Goal: Information Seeking & Learning: Learn about a topic

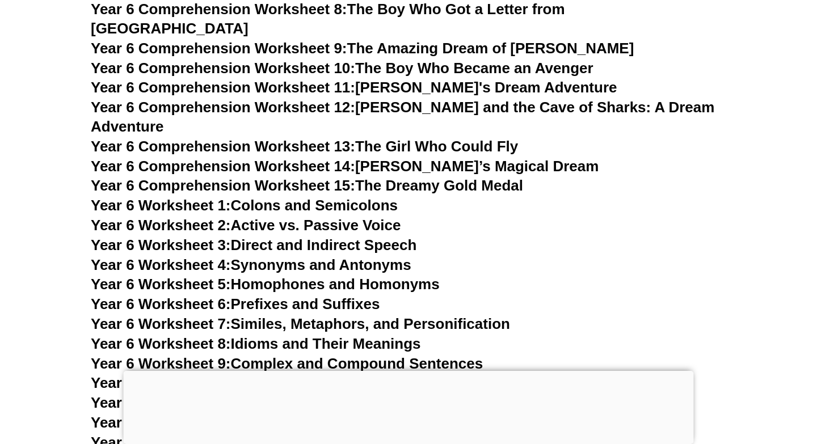
click at [673, 59] on h3 "Year 6 Comprehension Worksheet 10: The Boy Who Became an Avenger" at bounding box center [408, 68] width 635 height 19
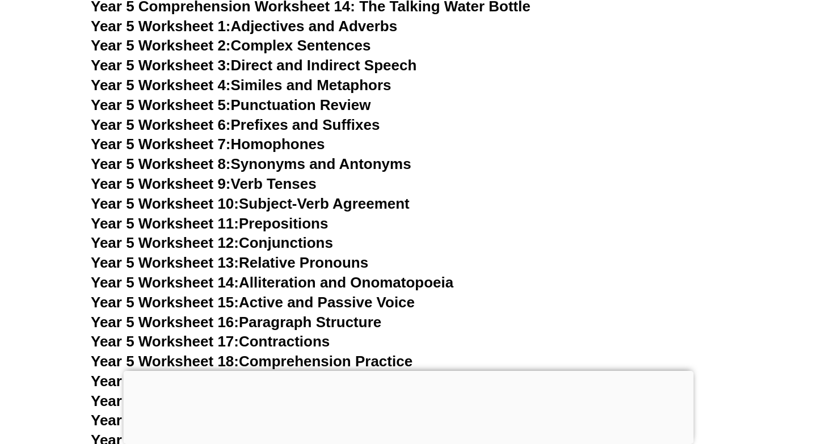
scroll to position [5806, 0]
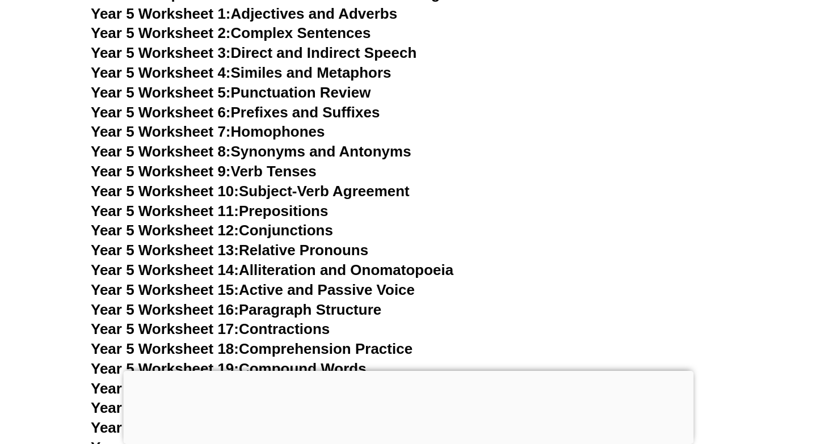
click at [273, 229] on link "Year 5 Worksheet 12: Conjunctions" at bounding box center [212, 230] width 242 height 17
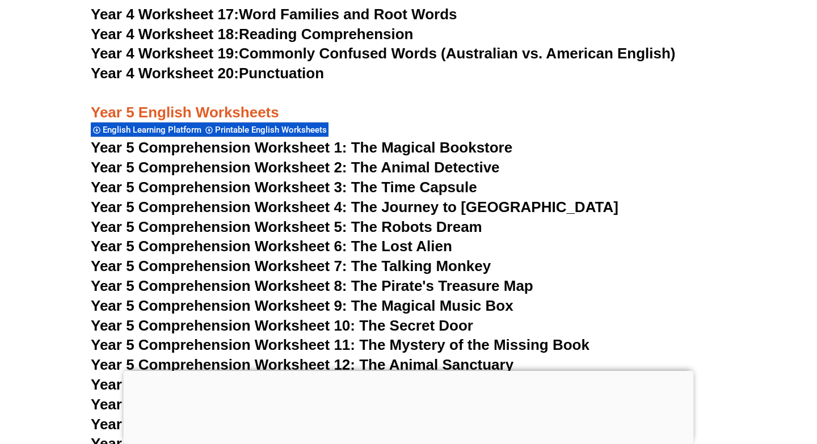
scroll to position [5404, 0]
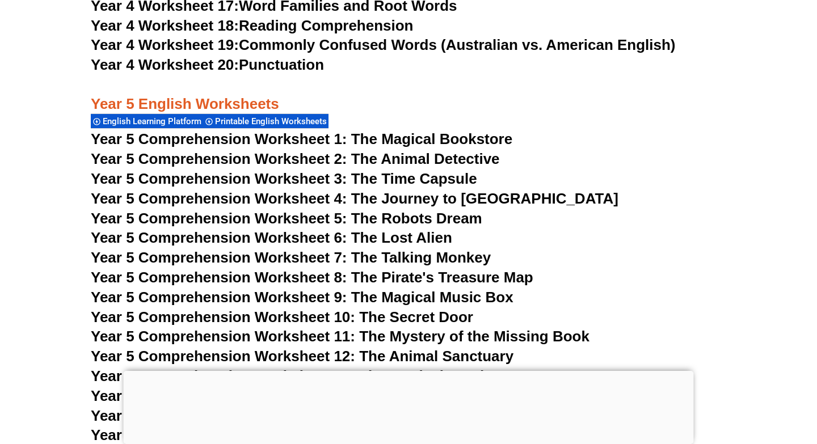
click at [350, 235] on span "Year 5 Comprehension Worksheet 6: The Lost Alien" at bounding box center [271, 237] width 361 height 17
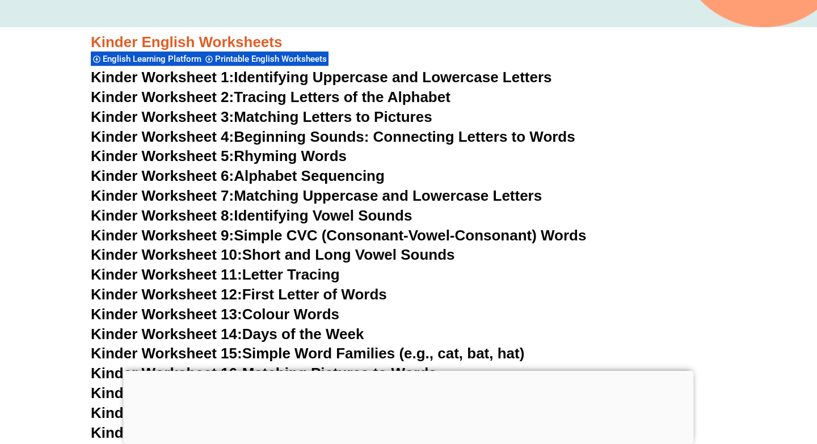
scroll to position [0, 0]
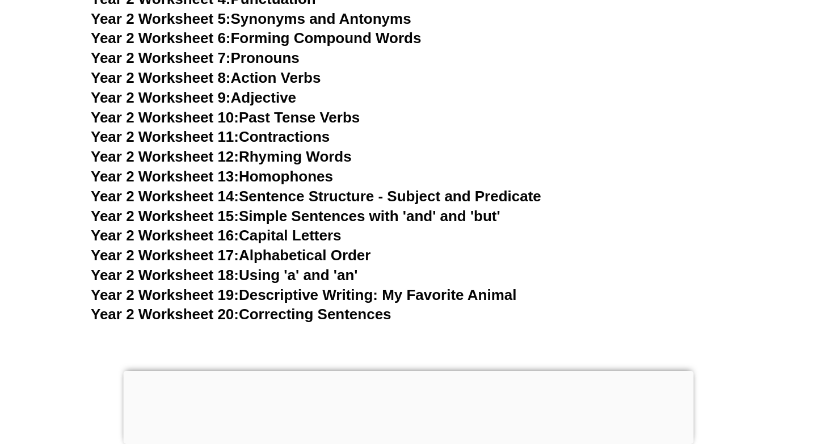
scroll to position [2769, 0]
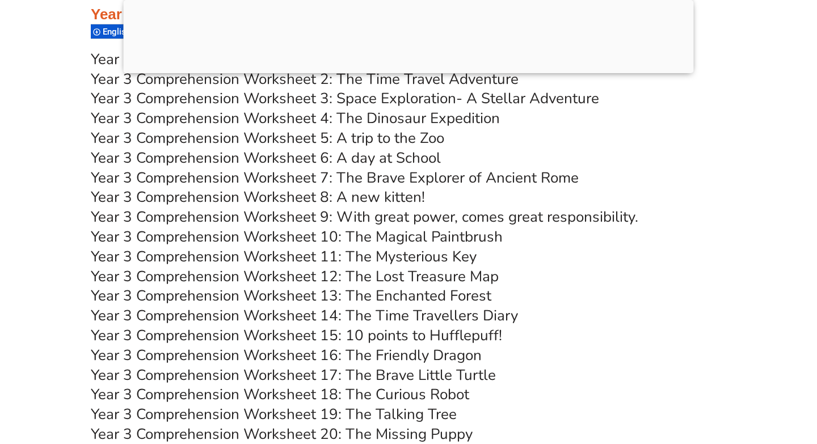
scroll to position [4045, 0]
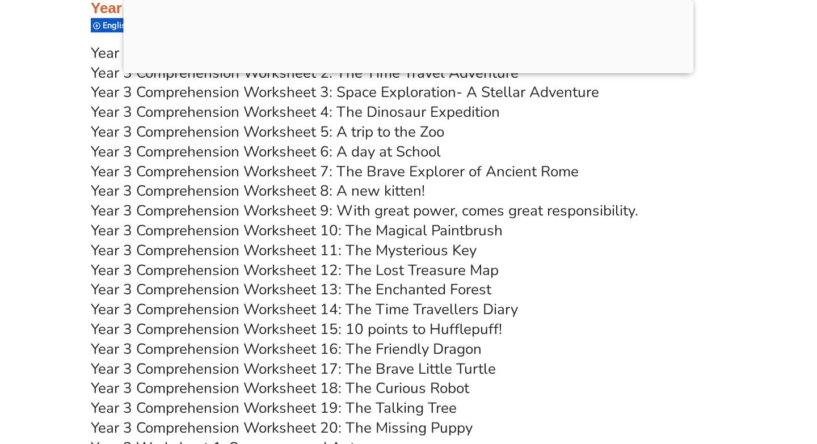
click at [255, 191] on link "Year 3 Comprehension Worksheet 8: A new kitten!" at bounding box center [258, 191] width 334 height 20
click at [451, 209] on link "Year 3 Comprehension Worksheet 9: With great power, comes great responsibility." at bounding box center [364, 211] width 547 height 20
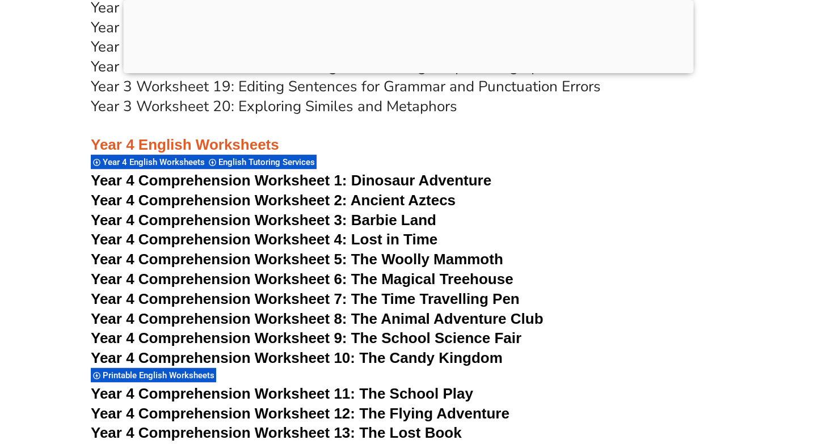
scroll to position [4762, 0]
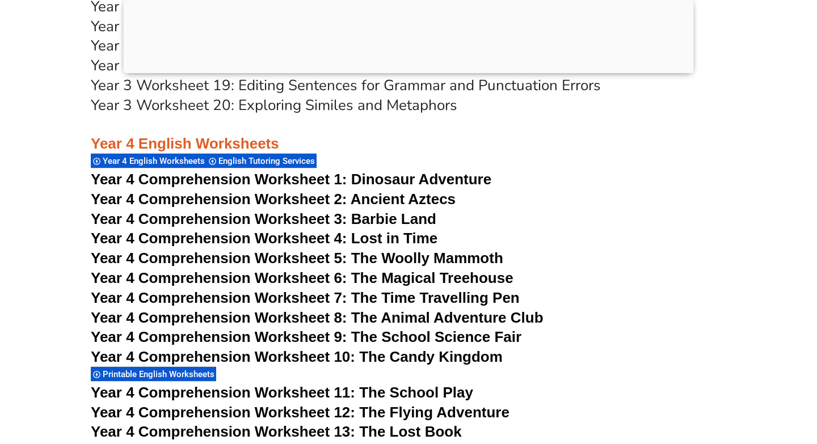
click at [393, 300] on span "Year 4 Comprehension Worksheet 7: The Time Travelling Pen" at bounding box center [305, 297] width 429 height 17
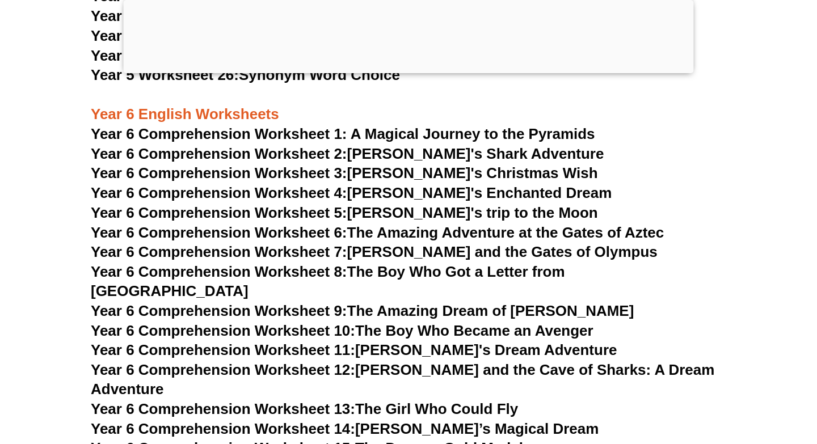
scroll to position [6498, 0]
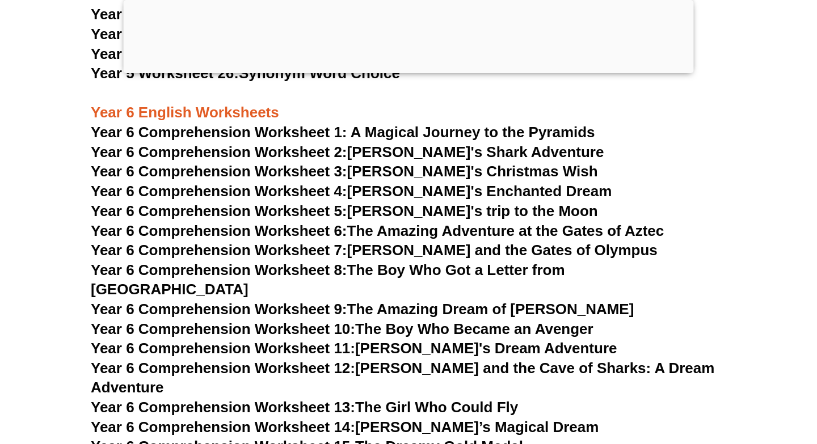
click at [328, 248] on span "Year 6 Comprehension Worksheet 7:" at bounding box center [219, 250] width 256 height 17
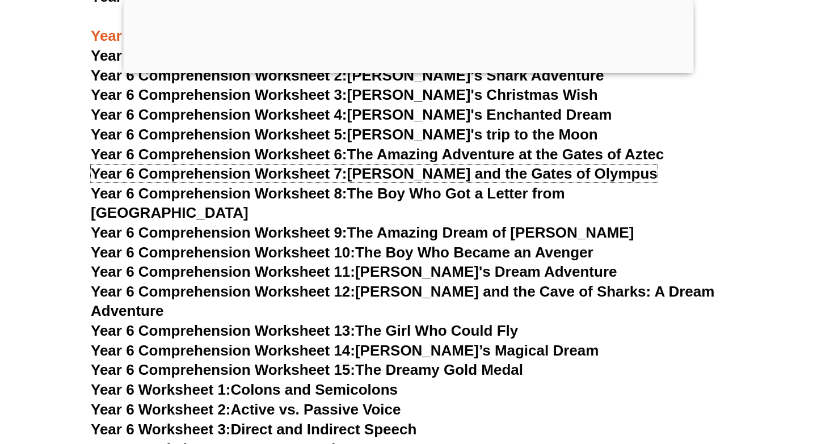
scroll to position [6546, 0]
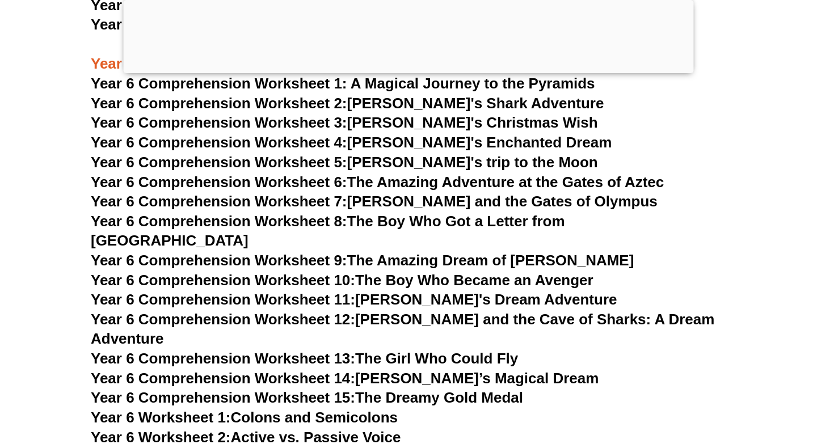
click at [368, 157] on link "Year 6 Comprehension Worksheet 5: Emily's trip to the Moon" at bounding box center [344, 162] width 507 height 17
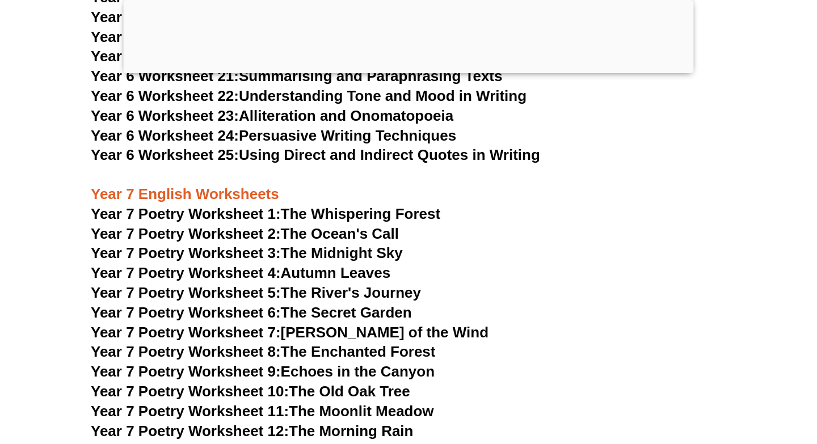
scroll to position [7303, 0]
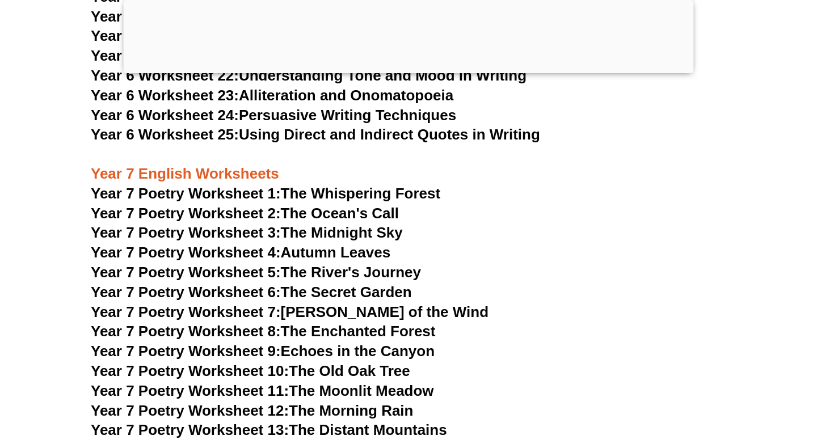
click at [260, 382] on span "Year 7 Poetry Worksheet 11:" at bounding box center [190, 390] width 198 height 17
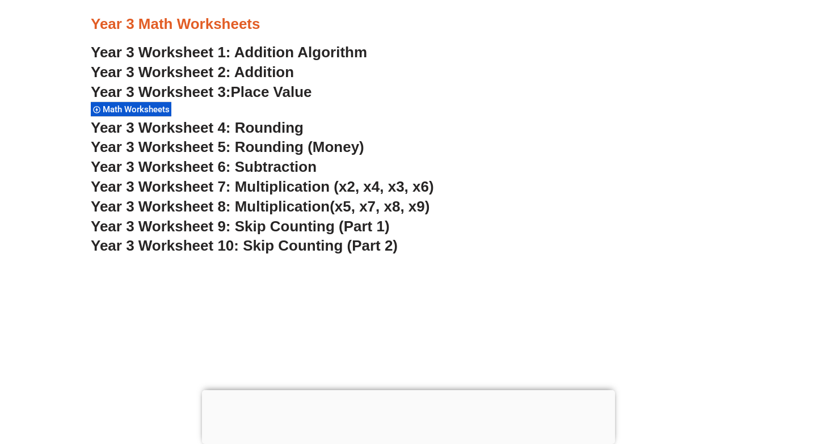
scroll to position [1658, 0]
